Goal: Transaction & Acquisition: Book appointment/travel/reservation

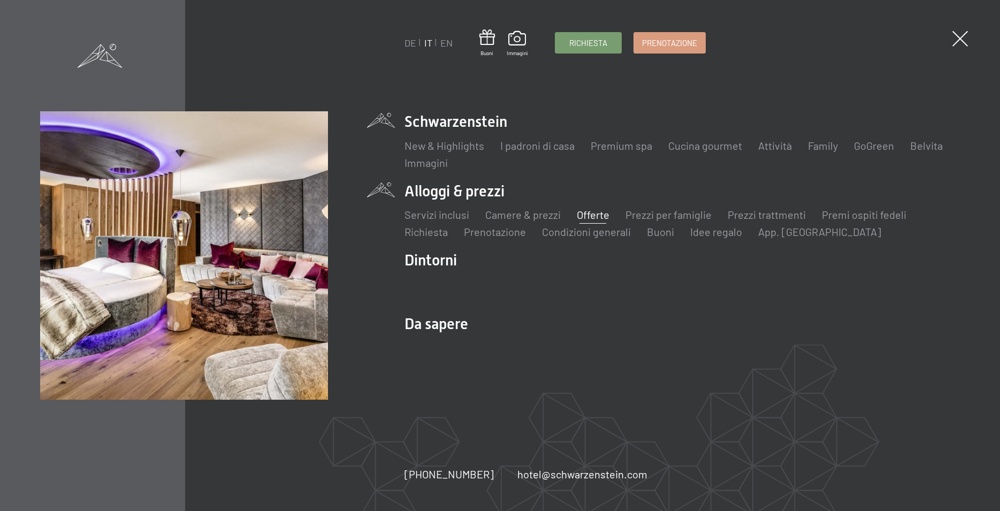
click at [591, 214] on link "Offerte" at bounding box center [593, 214] width 33 height 13
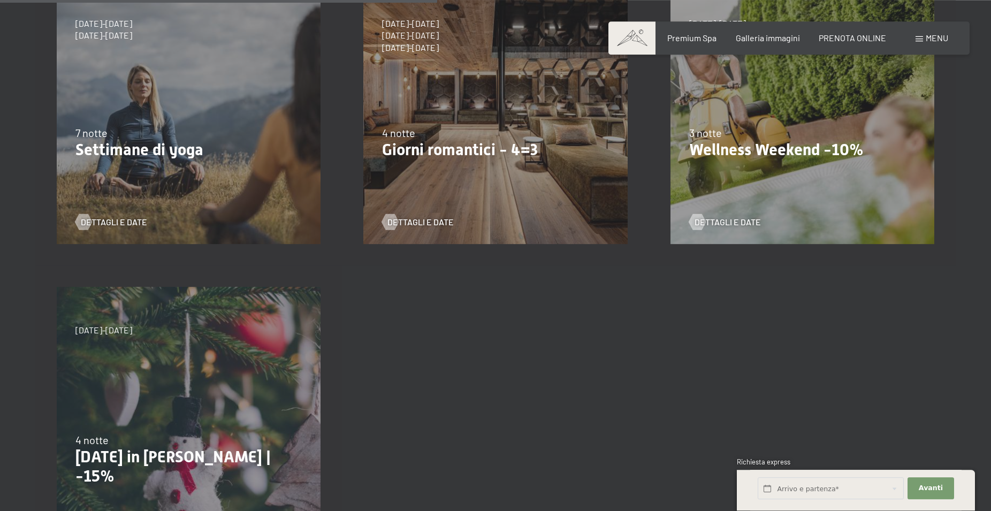
scroll to position [655, 0]
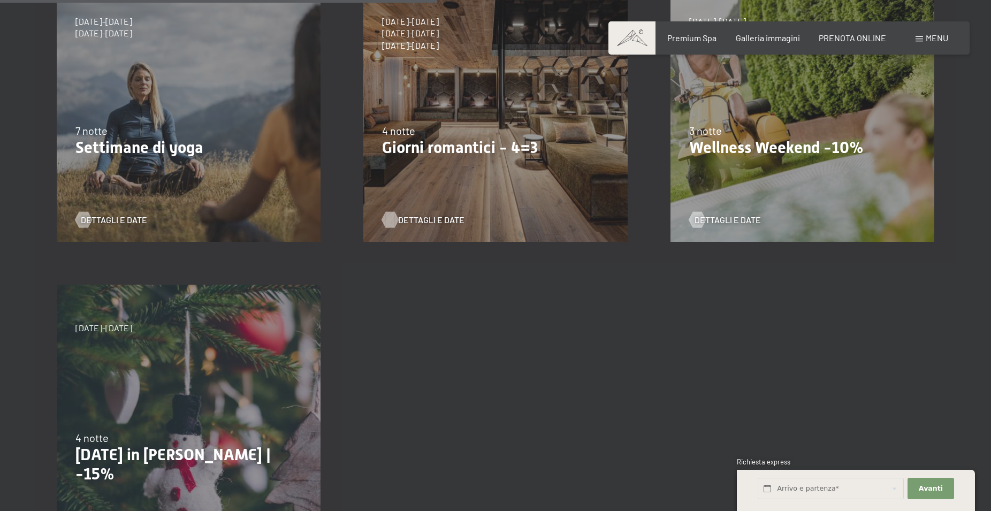
click at [413, 219] on span "Dettagli e Date" at bounding box center [431, 220] width 66 height 12
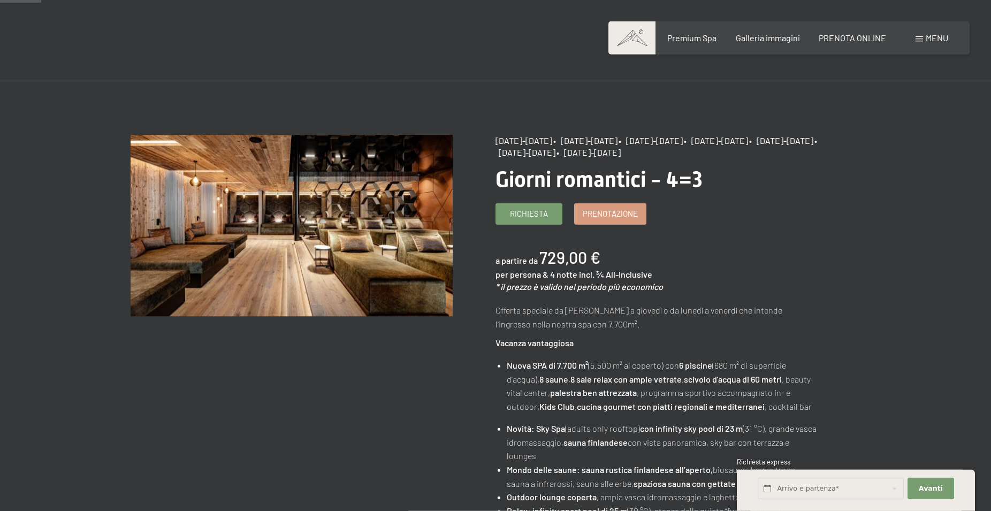
scroll to position [55, 0]
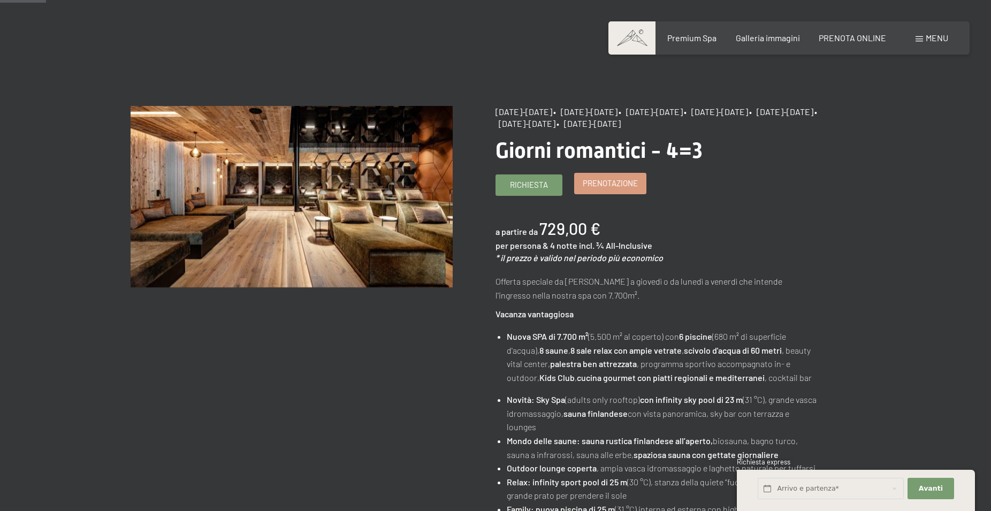
click at [623, 189] on span "Prenotazione" at bounding box center [610, 183] width 55 height 11
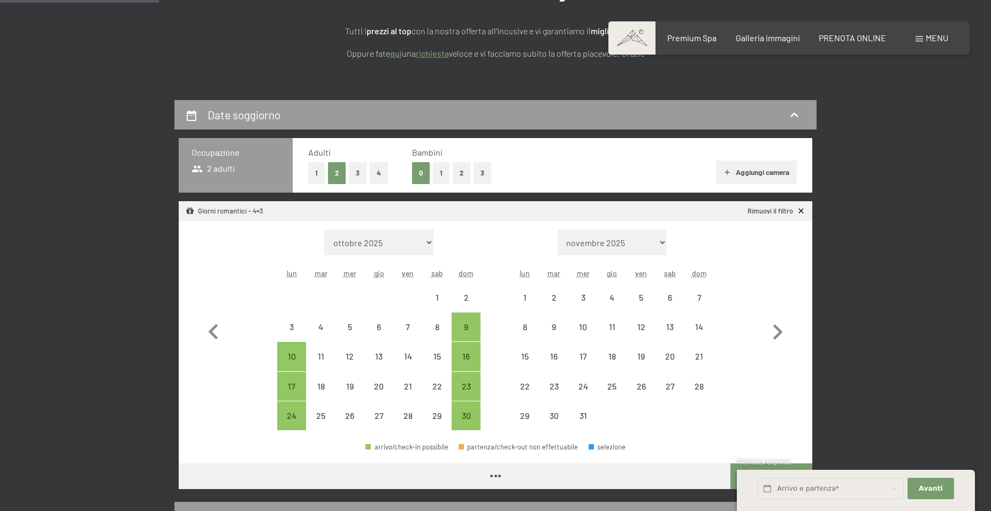
scroll to position [164, 0]
select select "2025-11-01"
select select "2025-12-01"
